Goal: Task Accomplishment & Management: Manage account settings

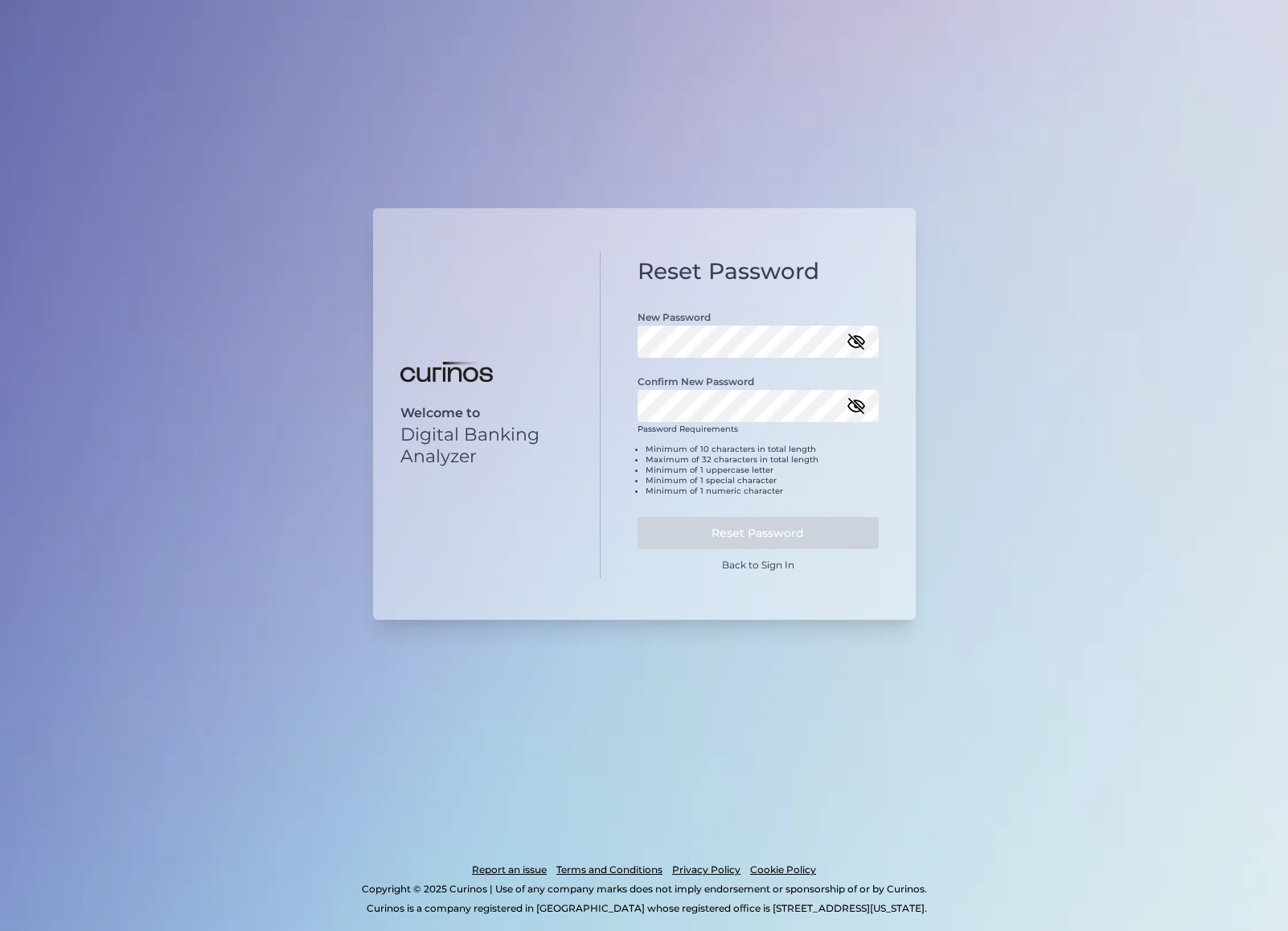
click at [637, 326] on div at bounding box center [637, 326] width 0 height 0
click at [740, 529] on button "Reset Password" at bounding box center [758, 533] width 241 height 32
click at [759, 561] on link "Back to Sign In" at bounding box center [758, 565] width 73 height 12
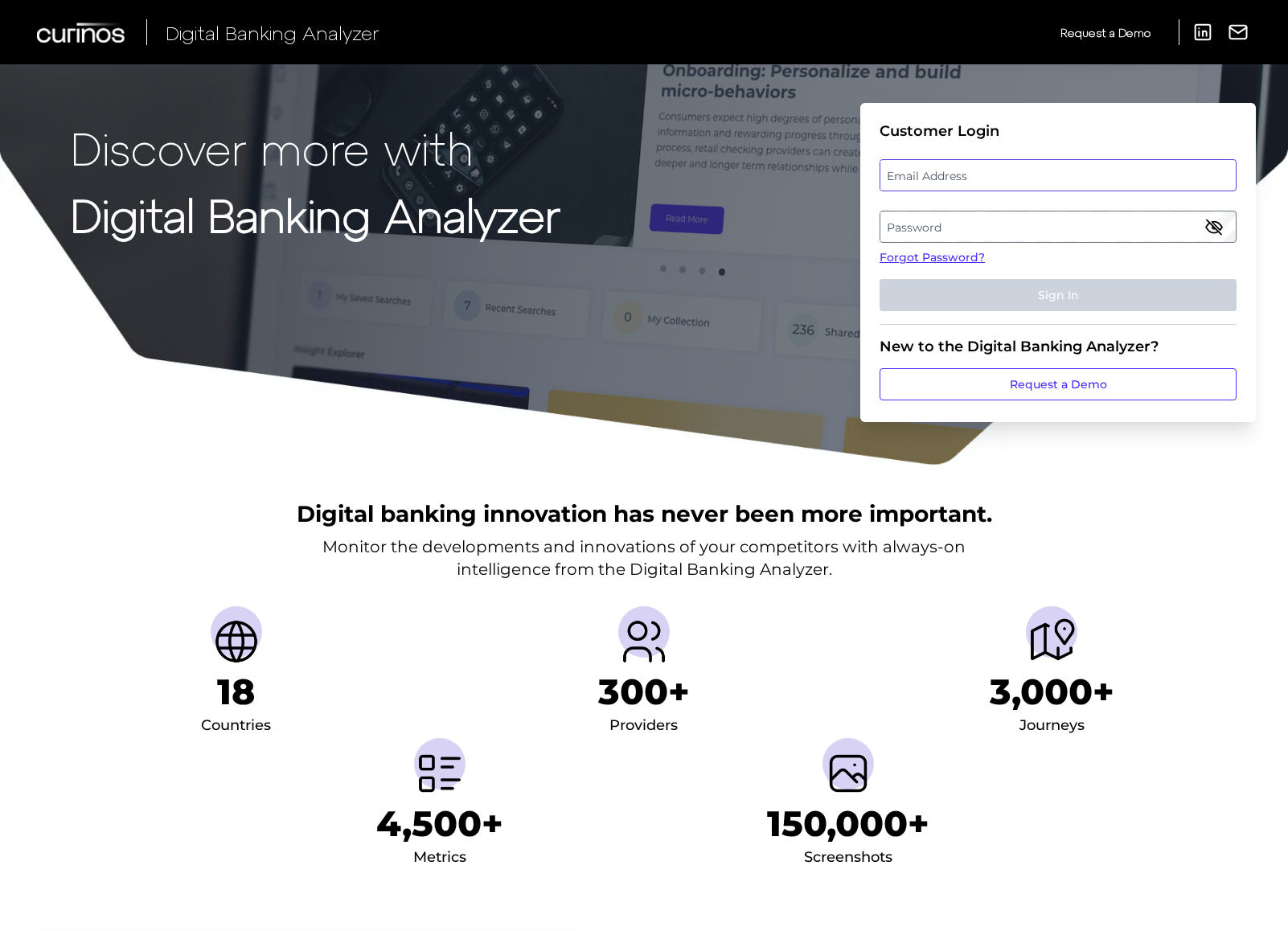
type input "william.k.doggett@citizensbank.com"
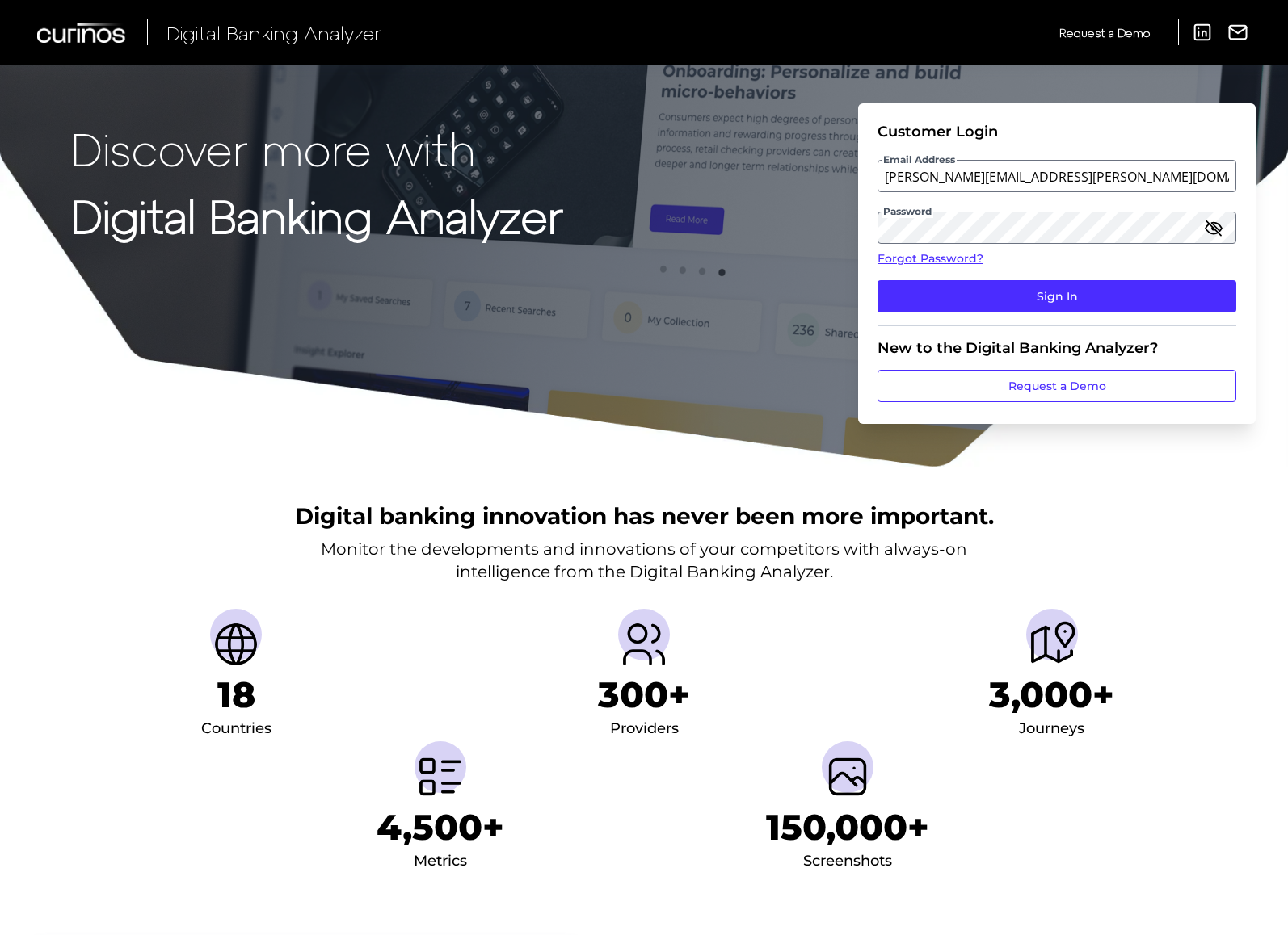
drag, startPoint x: 1052, startPoint y: 295, endPoint x: 1175, endPoint y: 171, distance: 174.7
click at [1093, 244] on fieldset "Customer Login Email Address william.k.doggett@citizensbank.com Password Forgot…" at bounding box center [1057, 225] width 359 height 204
click at [1051, 302] on button "Sign In" at bounding box center [1057, 297] width 359 height 32
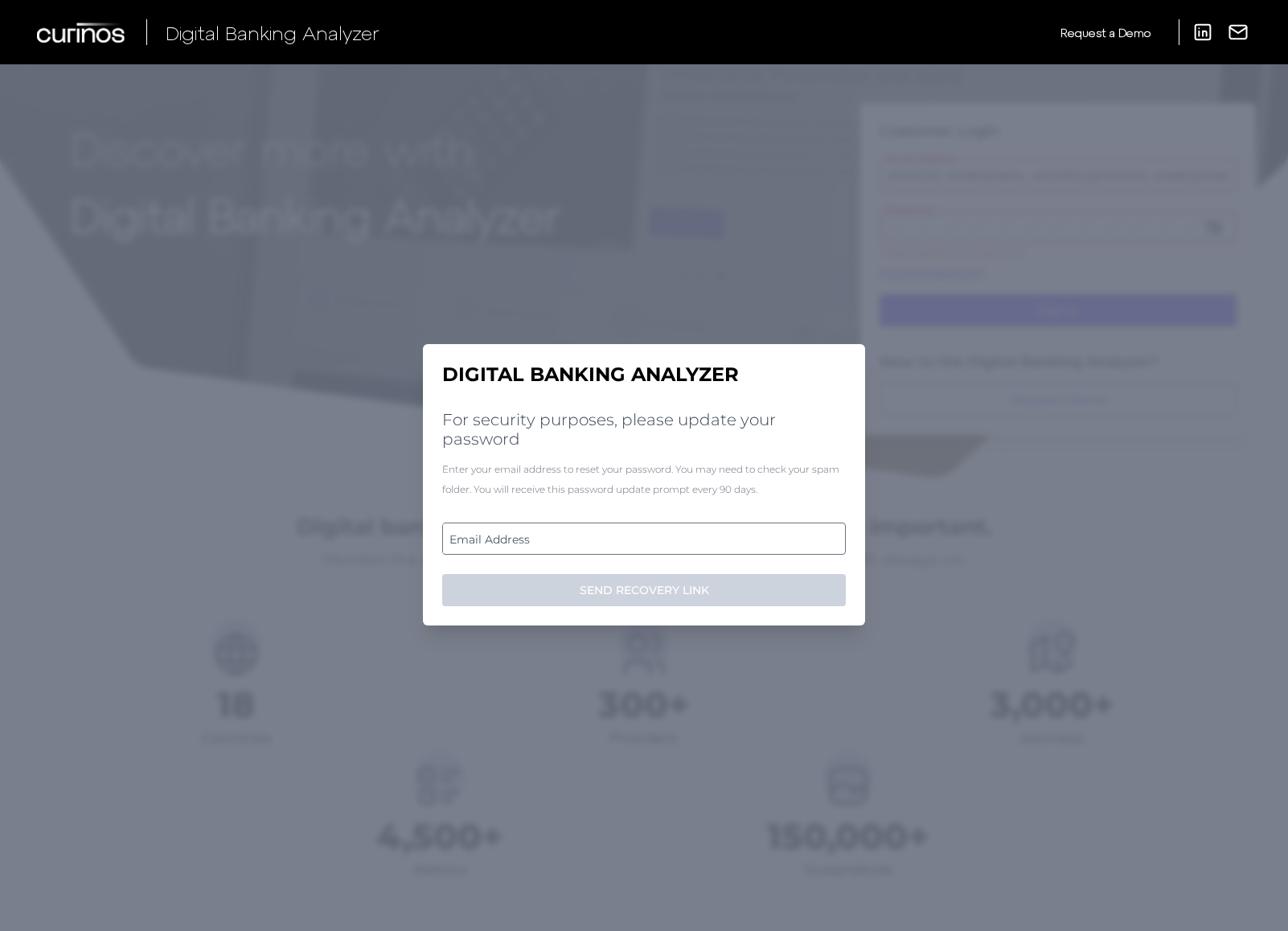
click at [546, 538] on label "Email Address" at bounding box center [644, 539] width 401 height 29
click at [546, 538] on input "email" at bounding box center [644, 539] width 404 height 32
paste input "william.k.doggett@citizensbank.com"
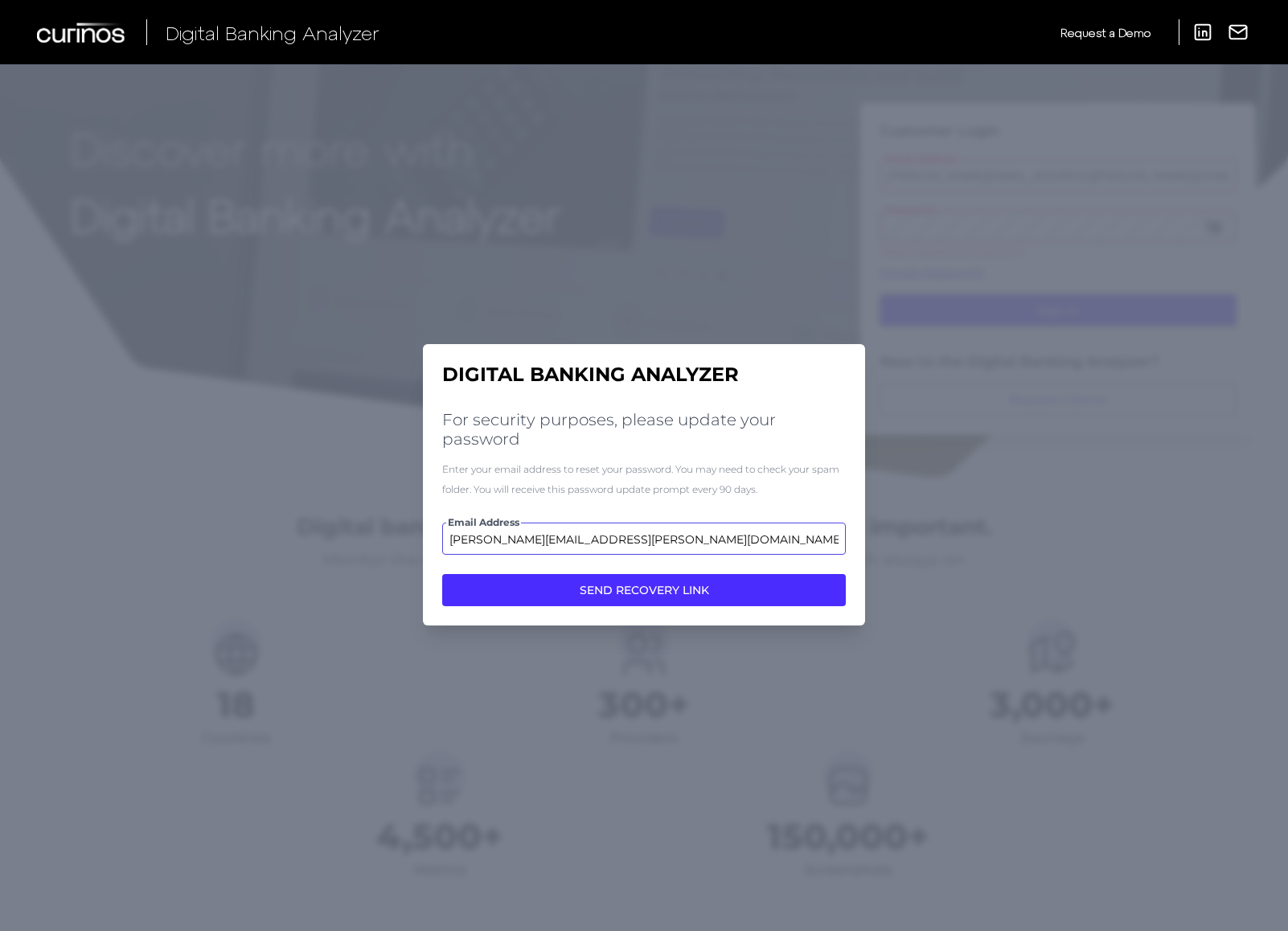
click at [709, 524] on input "william.k.doggett@citizensbank.com" at bounding box center [644, 539] width 404 height 32
type input "william.k.doggett@citizensbank.com"
click at [714, 470] on div "Enter your email address to reset your password. You may need to check your spa…" at bounding box center [644, 479] width 404 height 40
click at [654, 590] on button "SEND RECOVERY LINK" at bounding box center [644, 591] width 404 height 32
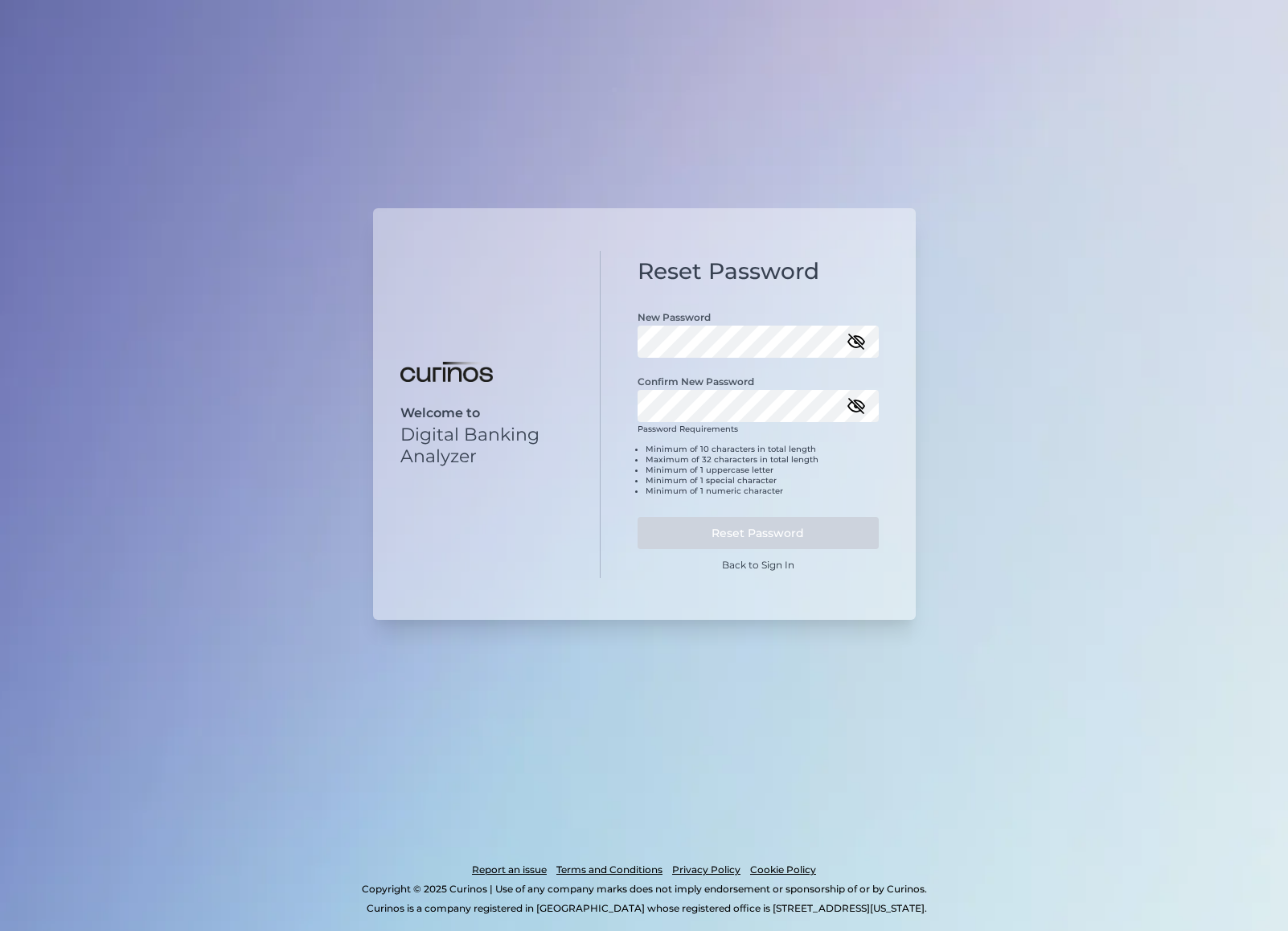
click at [637, 326] on div at bounding box center [637, 326] width 0 height 0
click at [740, 535] on button "Reset Password" at bounding box center [758, 533] width 241 height 32
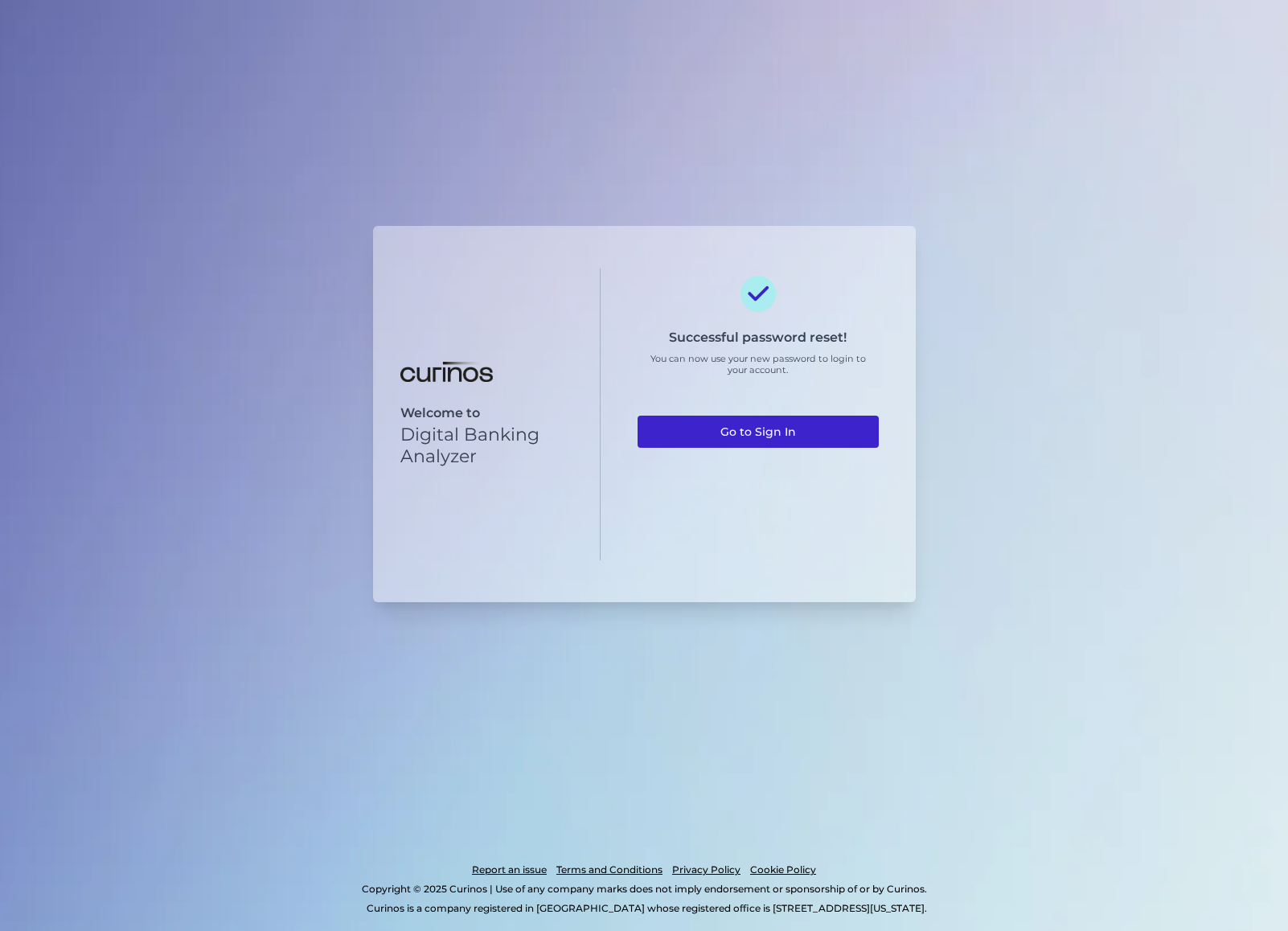
click at [767, 434] on link "Go to Sign In" at bounding box center [758, 432] width 241 height 32
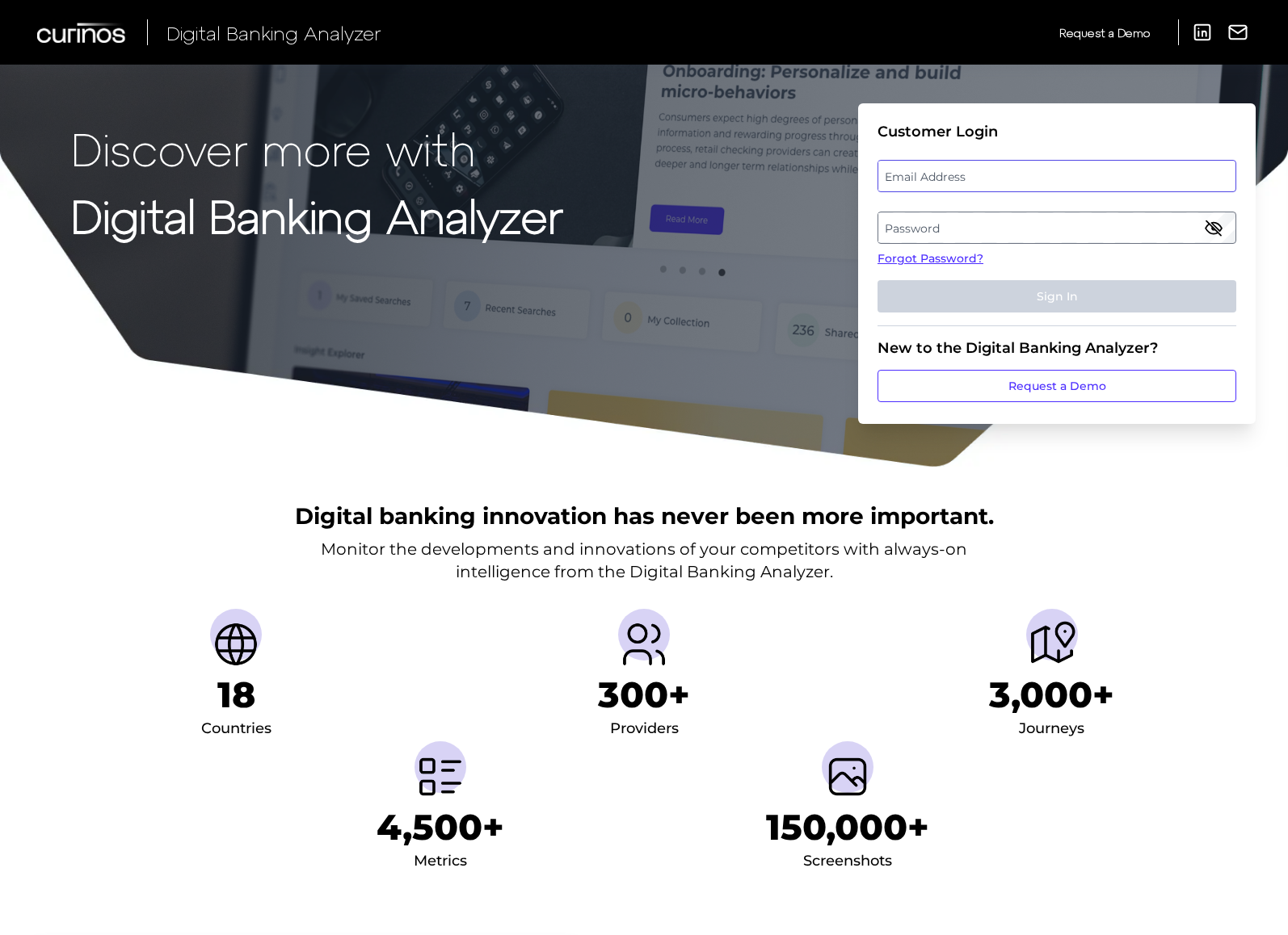
type input "william.k.doggett@citizensbank.com"
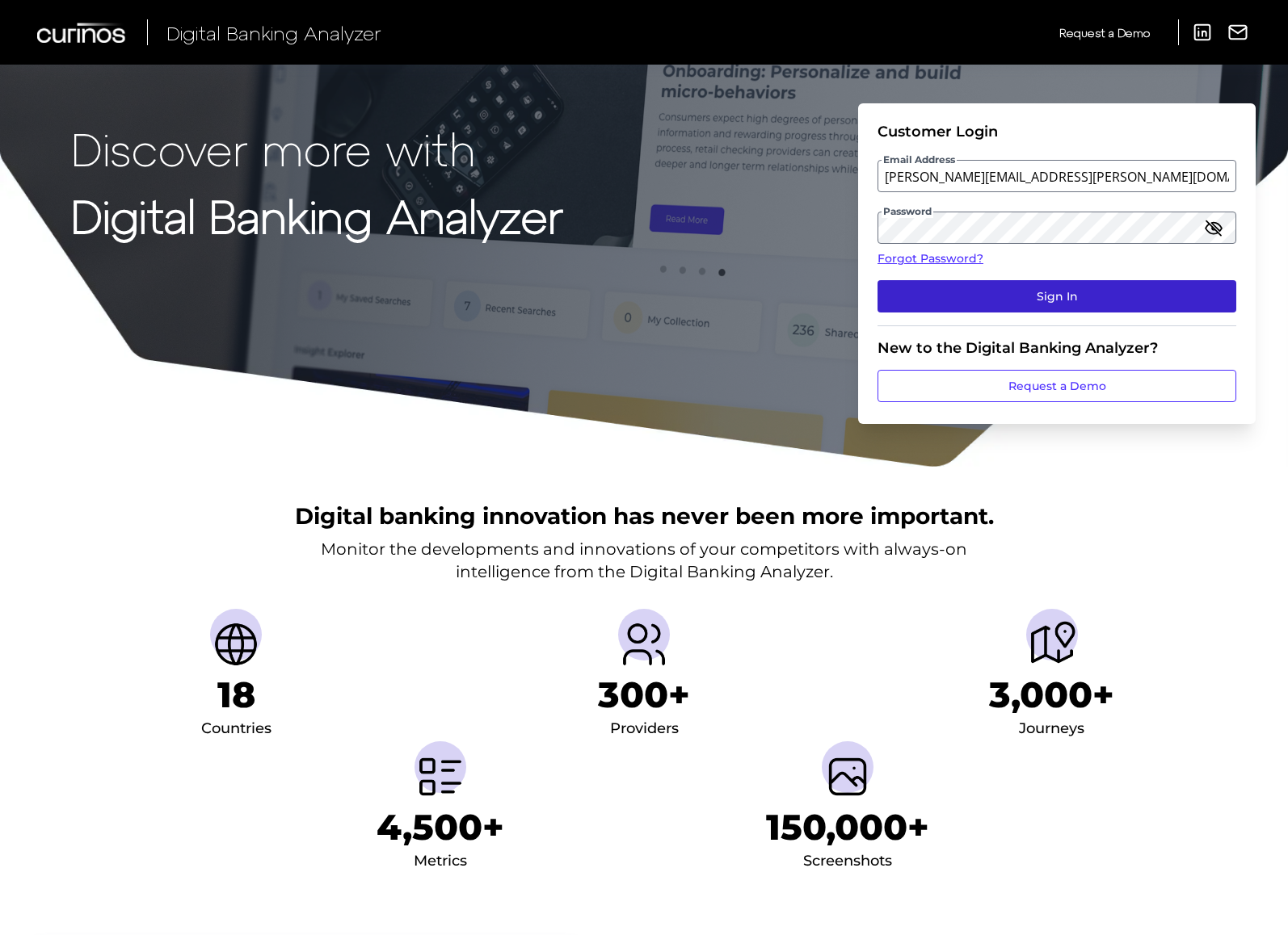
click at [1055, 298] on button "Sign In" at bounding box center [1057, 297] width 359 height 32
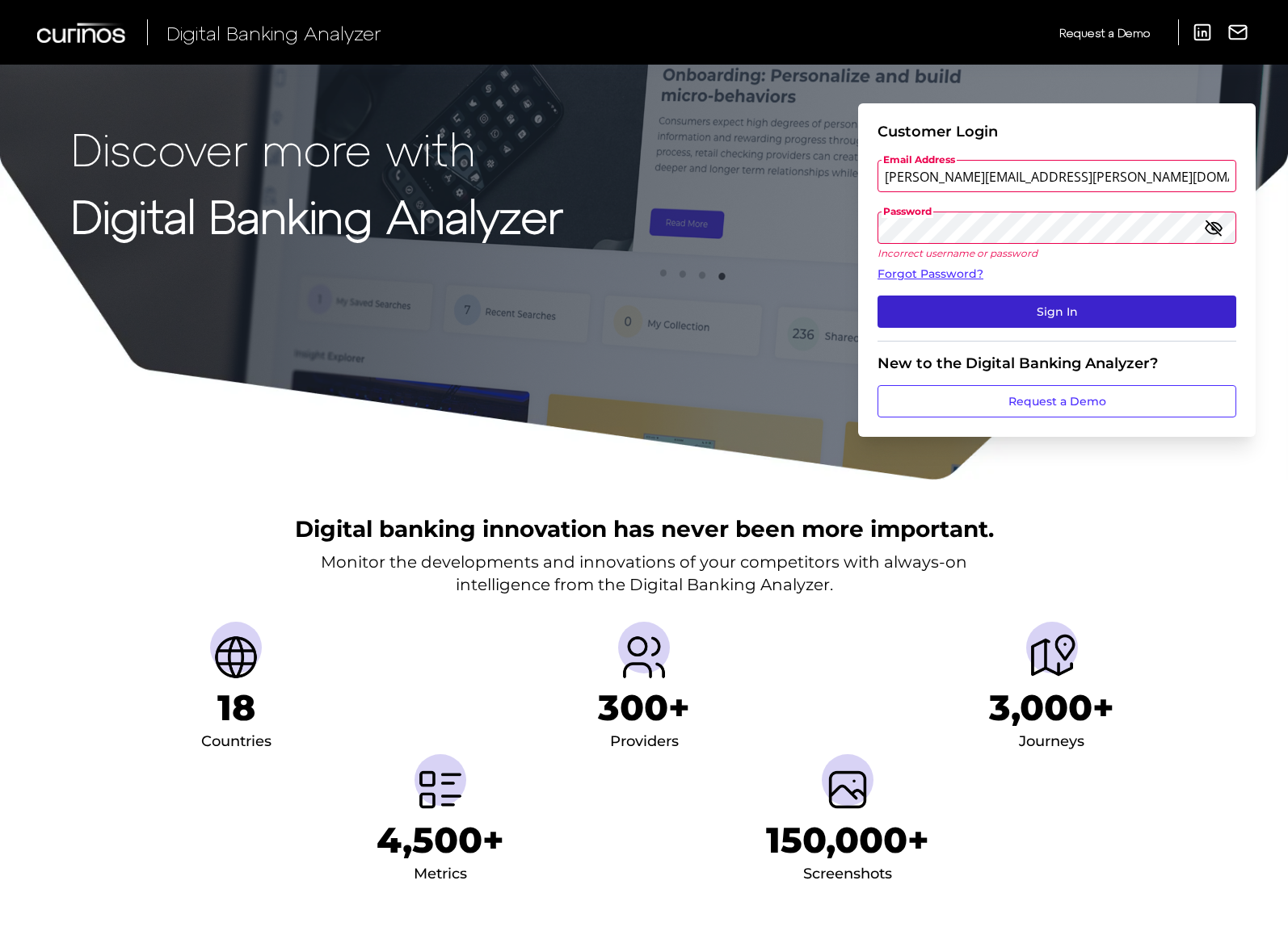
click at [1063, 316] on button "Sign In" at bounding box center [1057, 312] width 359 height 32
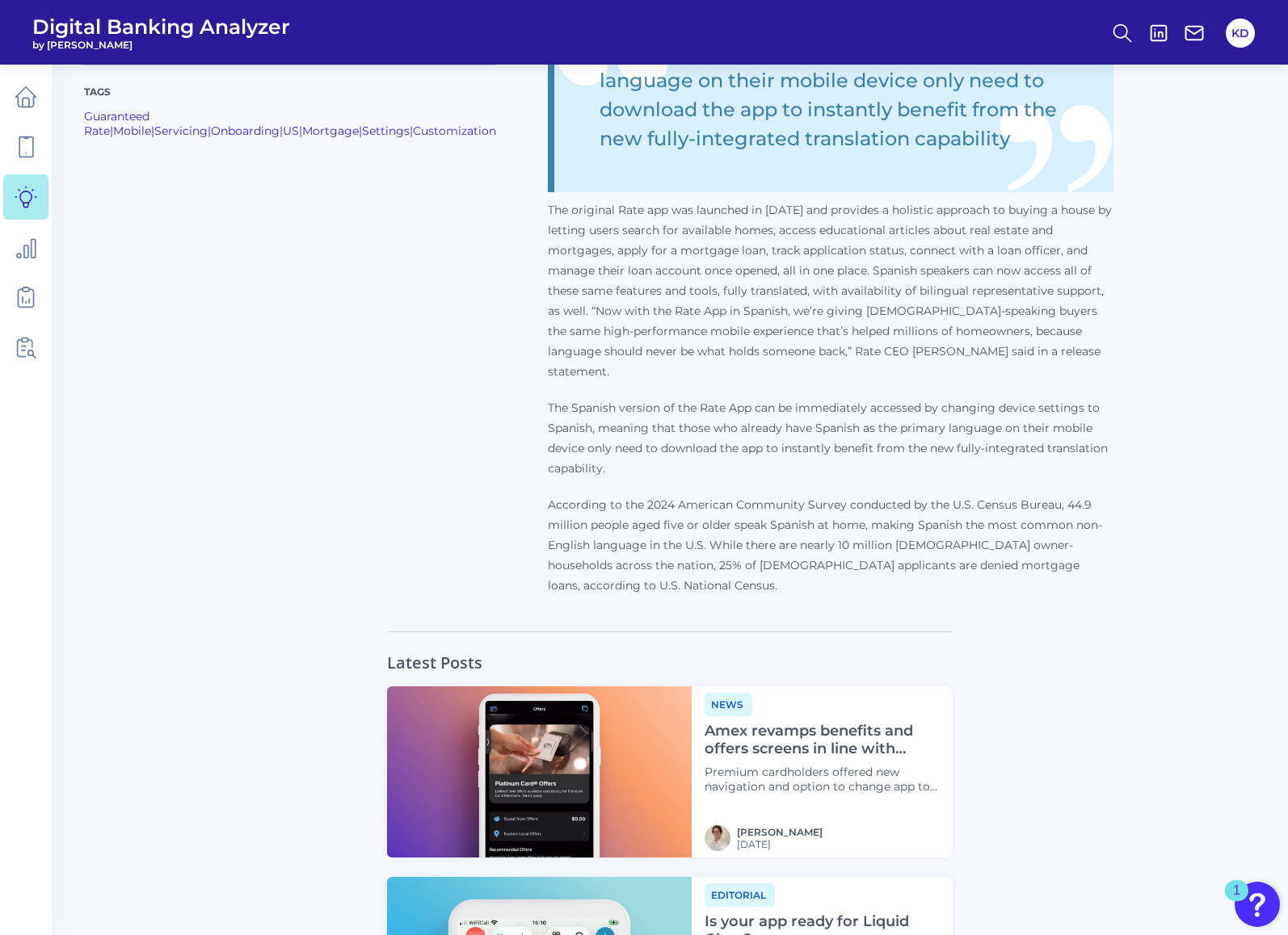
scroll to position [1104, 0]
